Goal: Find specific page/section: Find specific page/section

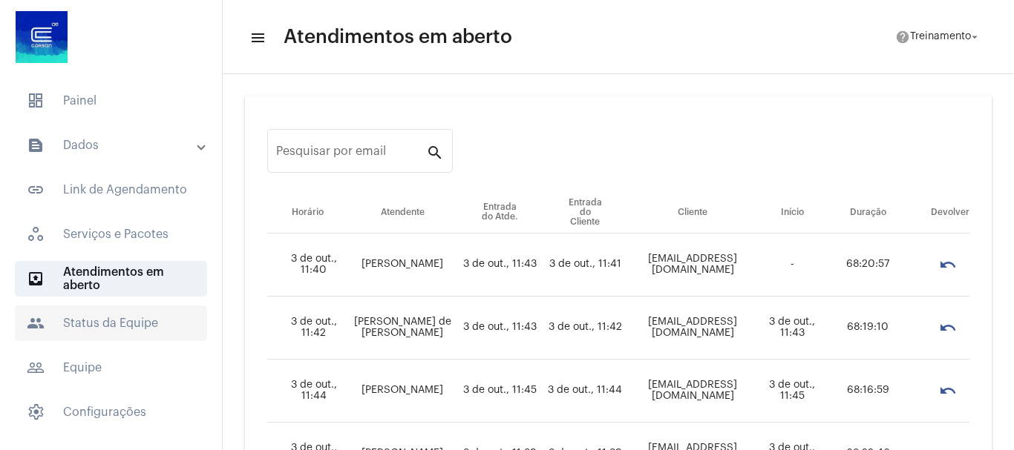
click at [114, 324] on span "people Status da Equipe" at bounding box center [111, 324] width 192 height 36
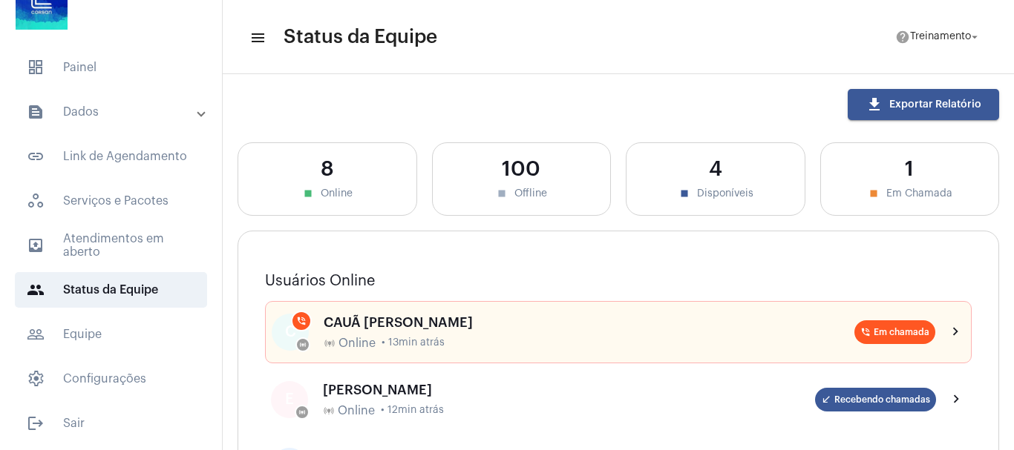
click at [88, 113] on mat-panel-title "text_snippet_outlined Dados" at bounding box center [112, 112] width 171 height 18
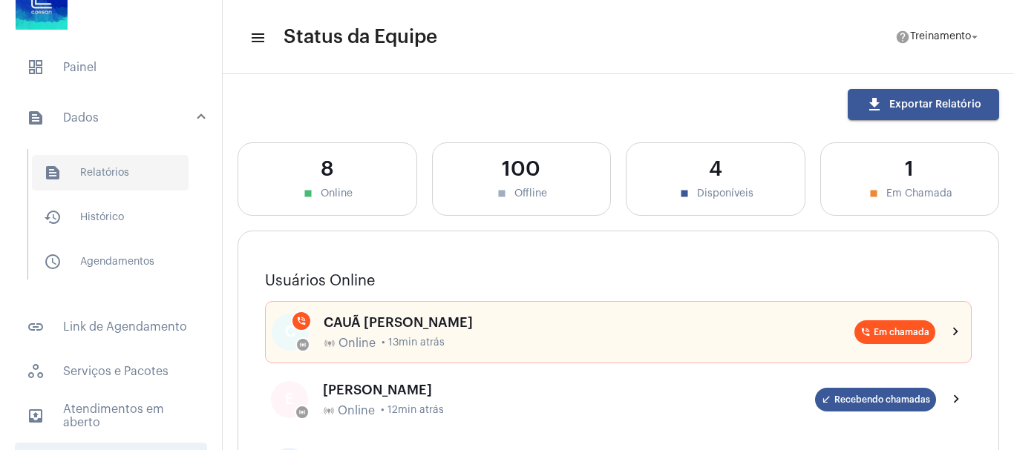
click at [105, 169] on span "text_snippet_outlined Relatórios" at bounding box center [110, 173] width 157 height 36
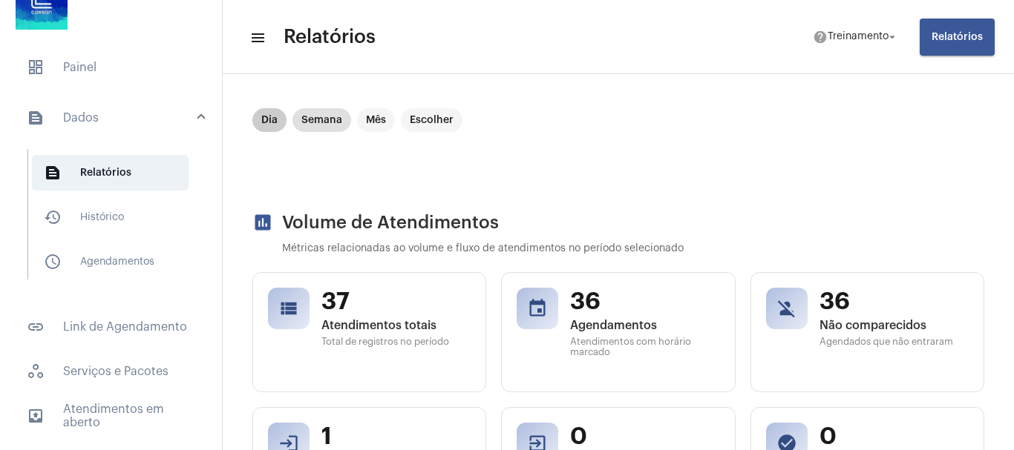
click at [263, 119] on mat-chip "Dia" at bounding box center [269, 120] width 34 height 24
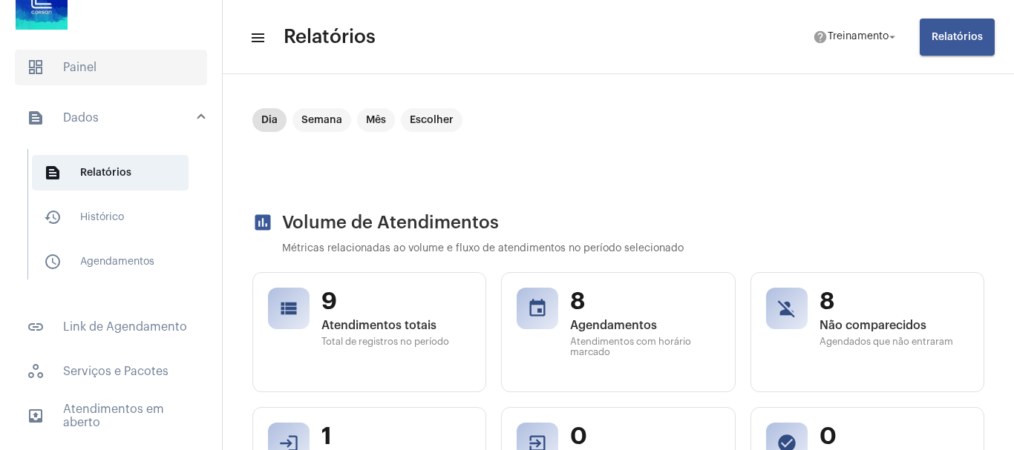
click at [101, 73] on span "dashboard Painel" at bounding box center [111, 68] width 192 height 36
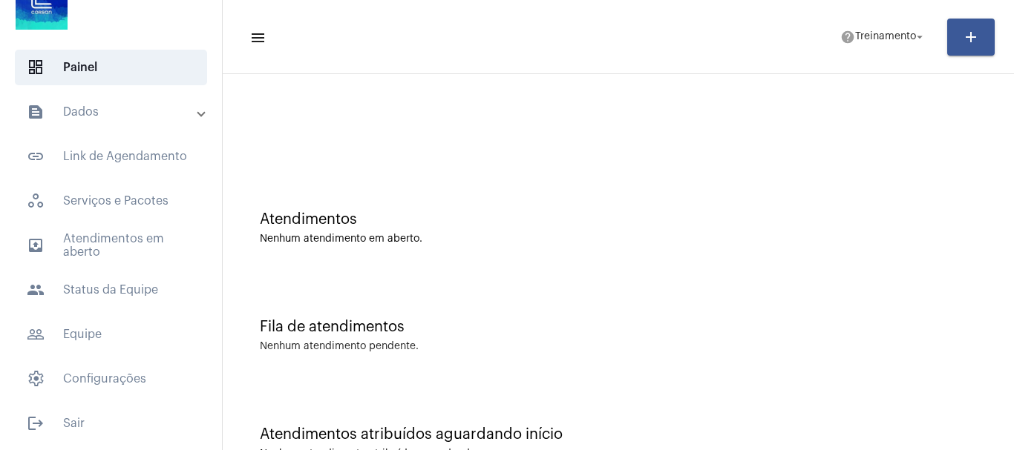
scroll to position [47, 0]
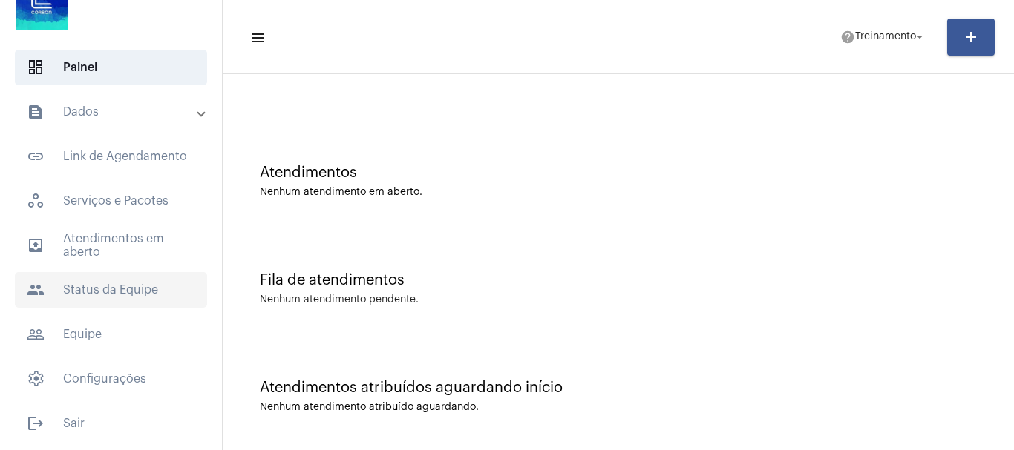
click at [111, 282] on span "people Status da Equipe" at bounding box center [111, 290] width 192 height 36
